Goal: Information Seeking & Learning: Learn about a topic

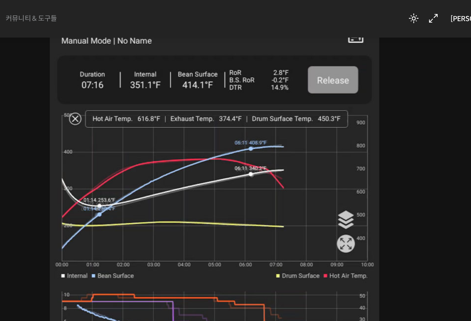
scroll to position [433, 0]
click at [394, 76] on figure at bounding box center [291, 148] width 226 height 305
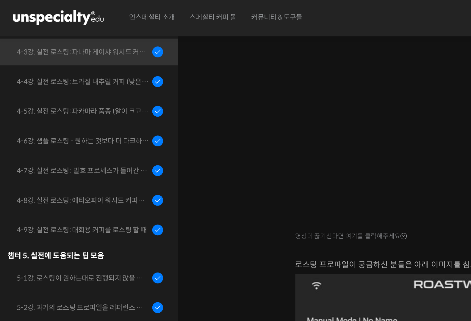
scroll to position [336, 0]
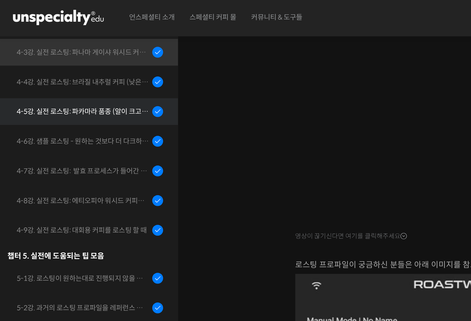
click at [73, 70] on div "4-5강. 실전 로스팅: 파카마라 품종 (알이 크고 산지에서 건조가 고르게 되기 힘든 경우)" at bounding box center [50, 68] width 80 height 7
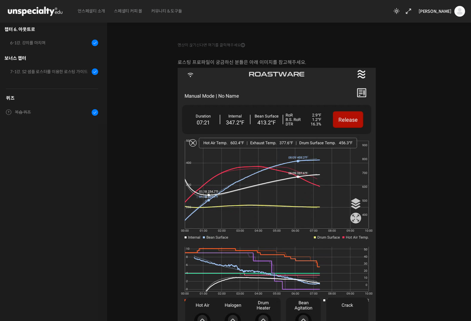
scroll to position [283, 0]
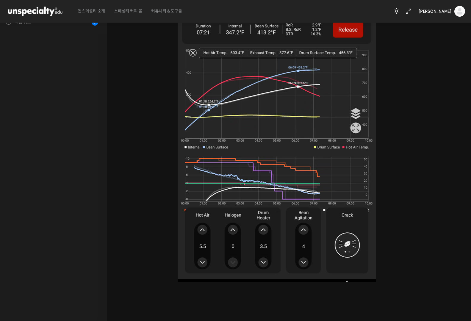
click at [397, 178] on figure at bounding box center [291, 130] width 226 height 305
